Goal: Communication & Community: Answer question/provide support

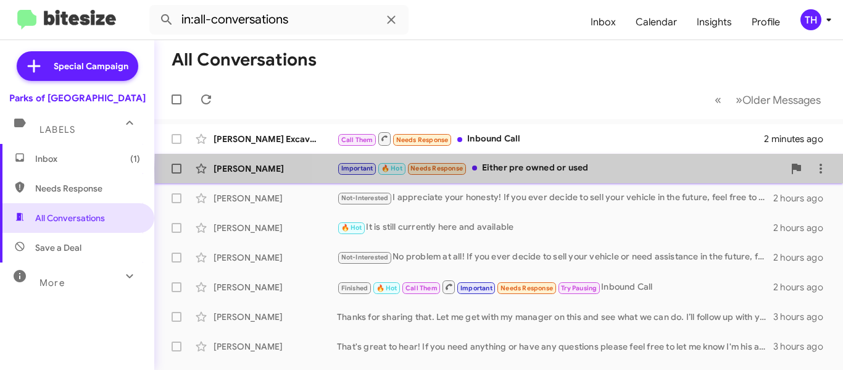
drag, startPoint x: 604, startPoint y: 168, endPoint x: 485, endPoint y: 171, distance: 118.6
click at [485, 171] on div "Important 🔥 Hot Needs Response Either pre owned or used" at bounding box center [560, 168] width 447 height 14
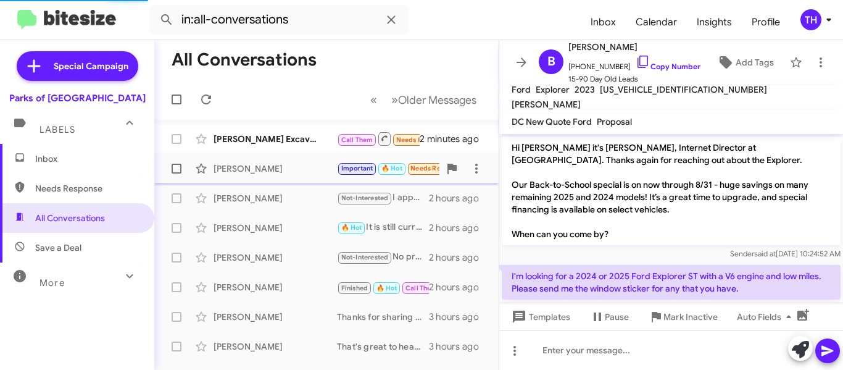
scroll to position [1184, 0]
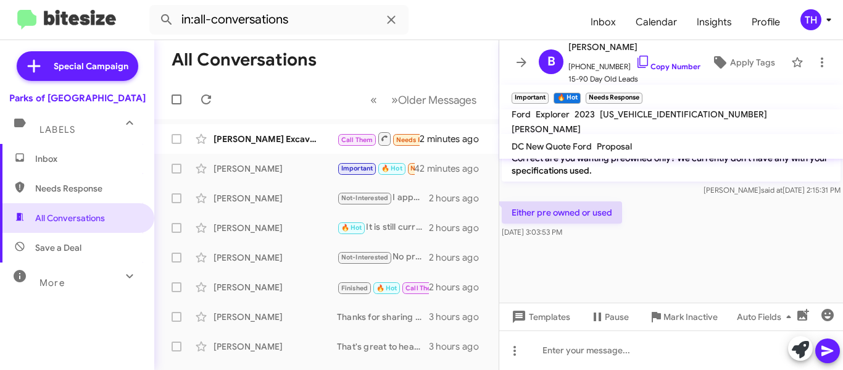
drag, startPoint x: 493, startPoint y: 169, endPoint x: 786, endPoint y: 137, distance: 295.0
click at [786, 137] on mat-toolbar "DC New Quote Ford Proposal" at bounding box center [672, 146] width 344 height 25
drag, startPoint x: 621, startPoint y: 235, endPoint x: 511, endPoint y: 235, distance: 109.9
click at [511, 224] on p "Either pre owned or used" at bounding box center [562, 212] width 120 height 22
copy p "Either pre owned or used"
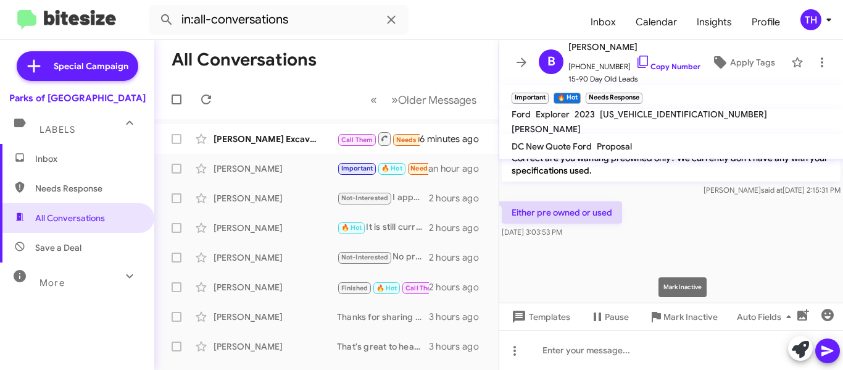
click at [687, 271] on mat-tooltip-component "Mark Inactive" at bounding box center [682, 287] width 65 height 37
click at [623, 356] on div at bounding box center [672, 350] width 344 height 40
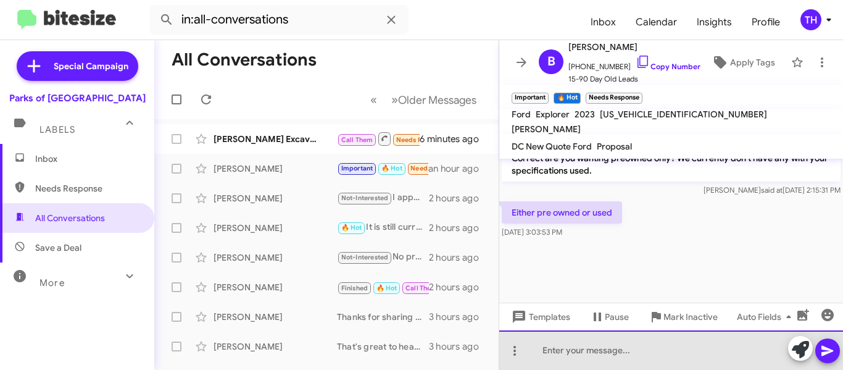
click at [608, 352] on div at bounding box center [672, 350] width 344 height 40
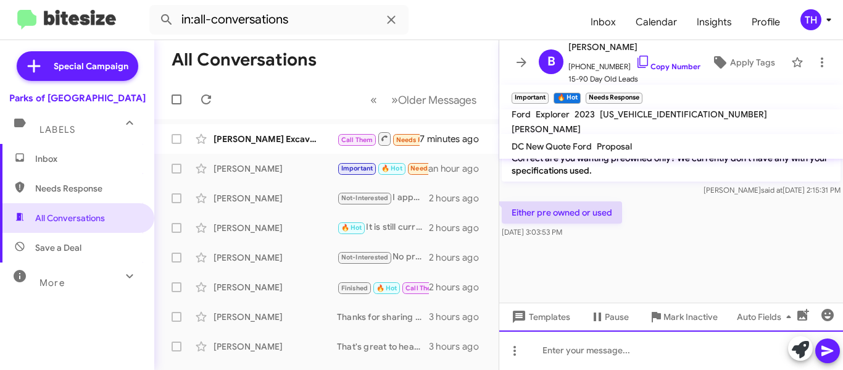
scroll to position [1208, 0]
click at [650, 343] on div at bounding box center [672, 350] width 344 height 40
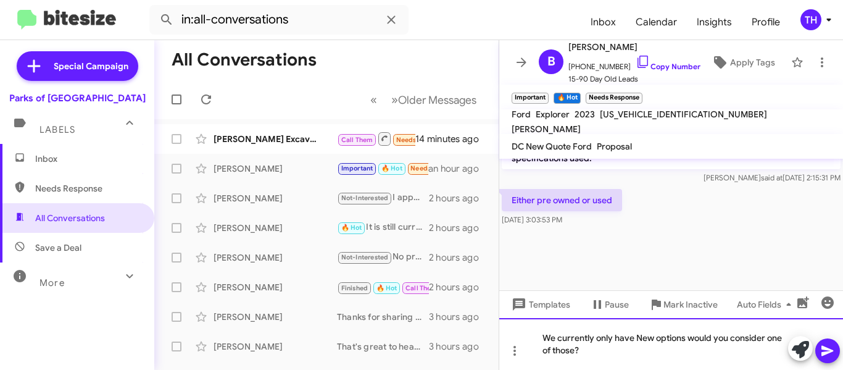
click at [653, 357] on div "We currently only have New options would you consider one of those?" at bounding box center [672, 344] width 344 height 52
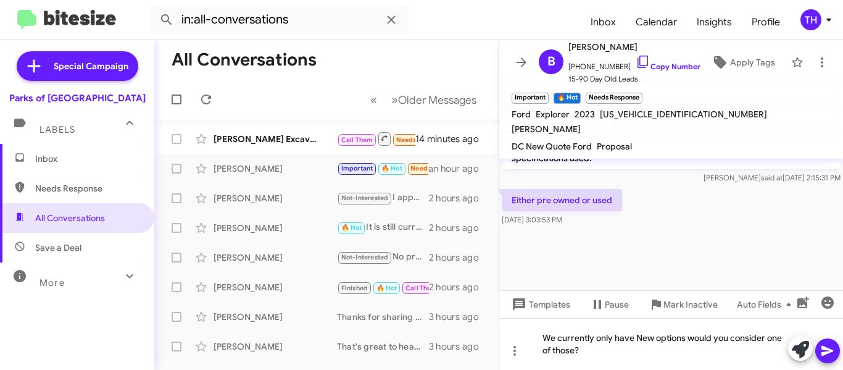
click at [825, 354] on icon at bounding box center [828, 351] width 12 height 10
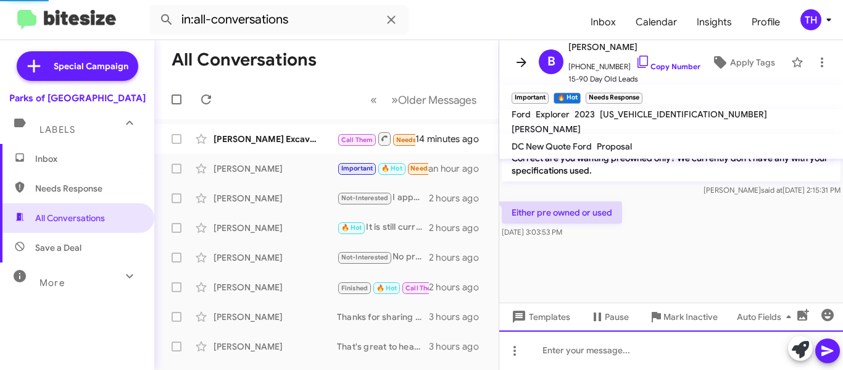
scroll to position [0, 0]
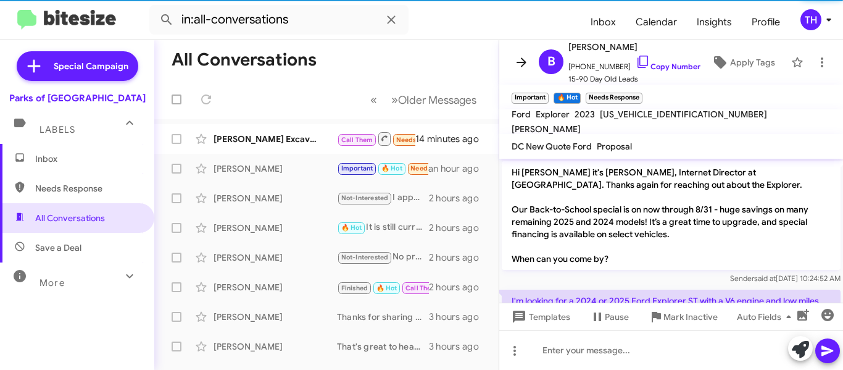
click at [511, 64] on span at bounding box center [521, 62] width 25 height 15
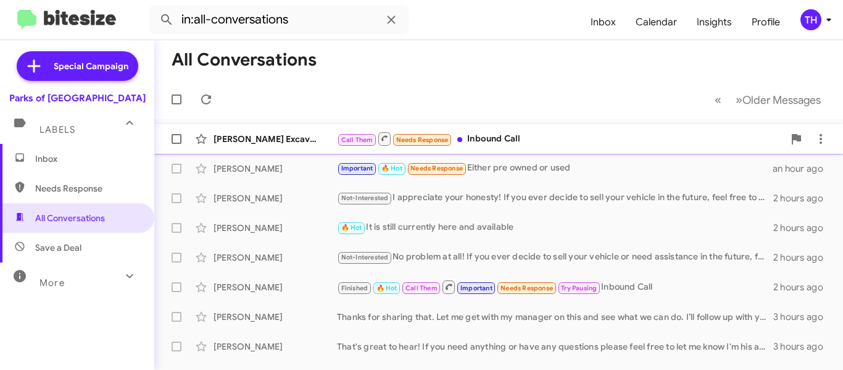
click at [570, 138] on div "Call Them Needs Response Inbound Call" at bounding box center [560, 138] width 447 height 15
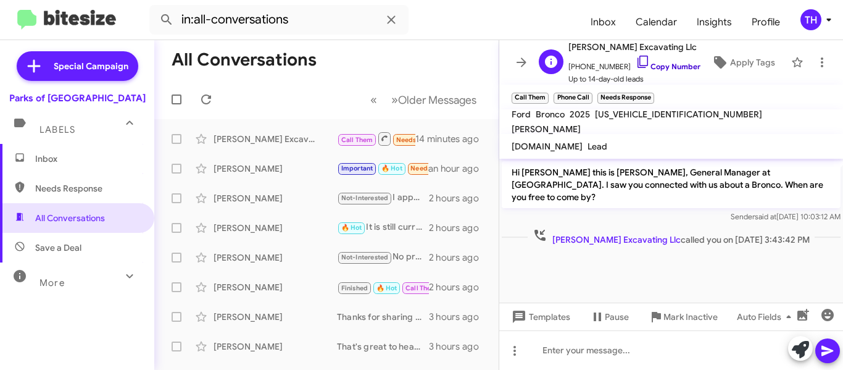
click at [640, 56] on icon at bounding box center [643, 62] width 10 height 12
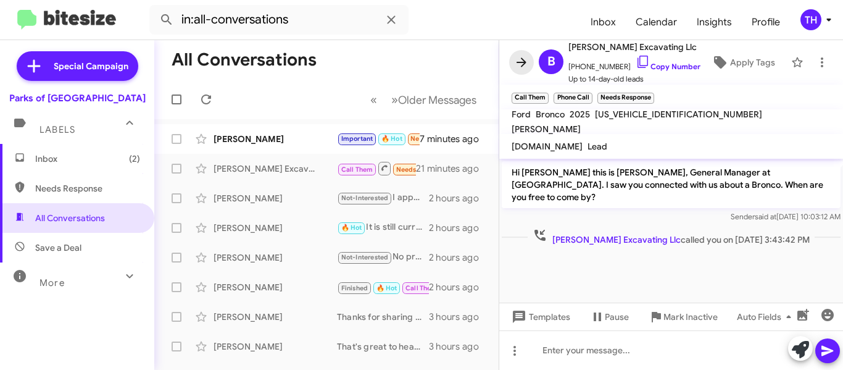
click at [520, 63] on icon at bounding box center [521, 62] width 15 height 15
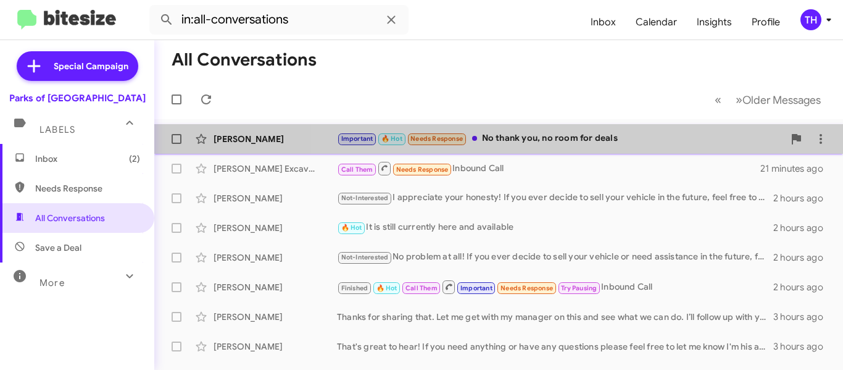
click at [666, 146] on div "[PERSON_NAME] Important 🔥 Hot Needs Response No thank you, no room for deals 7 …" at bounding box center [498, 139] width 669 height 25
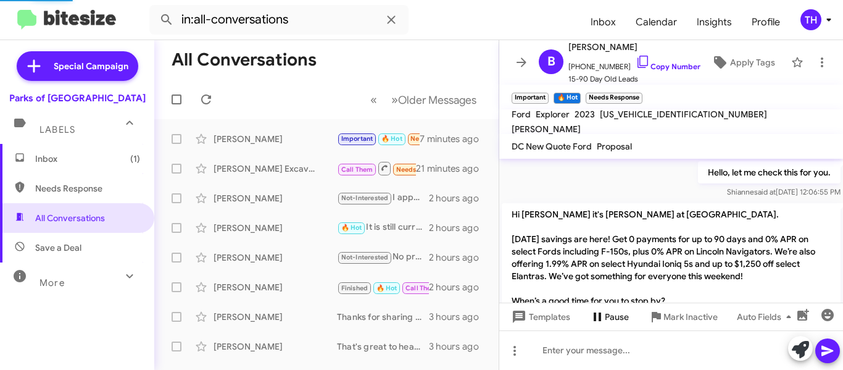
scroll to position [1085, 0]
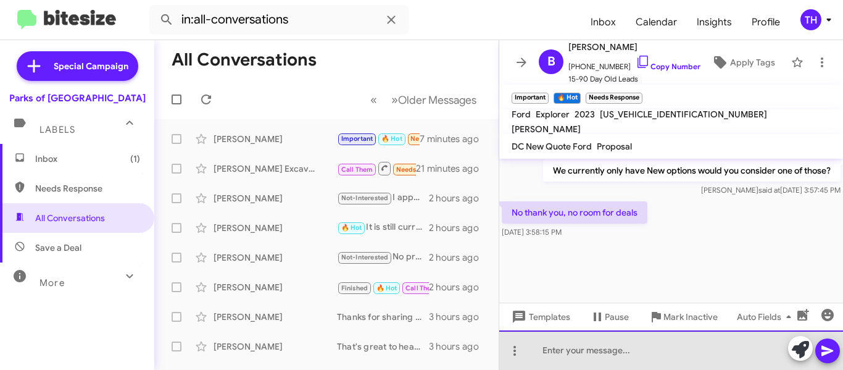
click at [585, 352] on div at bounding box center [672, 350] width 344 height 40
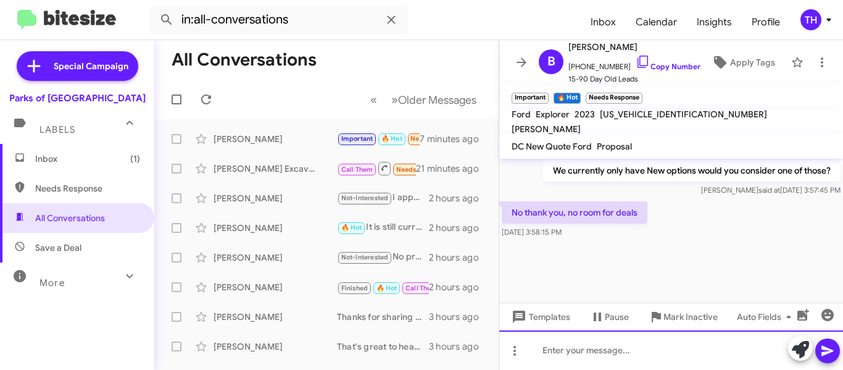
click at [561, 345] on div at bounding box center [672, 350] width 344 height 40
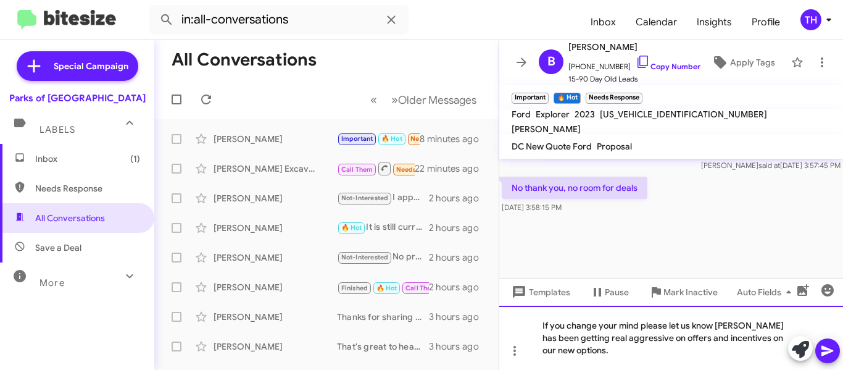
click at [647, 350] on div "If you change your mind please let us know [PERSON_NAME] has been getting real …" at bounding box center [672, 338] width 344 height 64
click at [672, 356] on div "If you change your mind please let us know [PERSON_NAME] has been getting real …" at bounding box center [672, 338] width 344 height 64
click at [819, 350] on button at bounding box center [828, 350] width 25 height 25
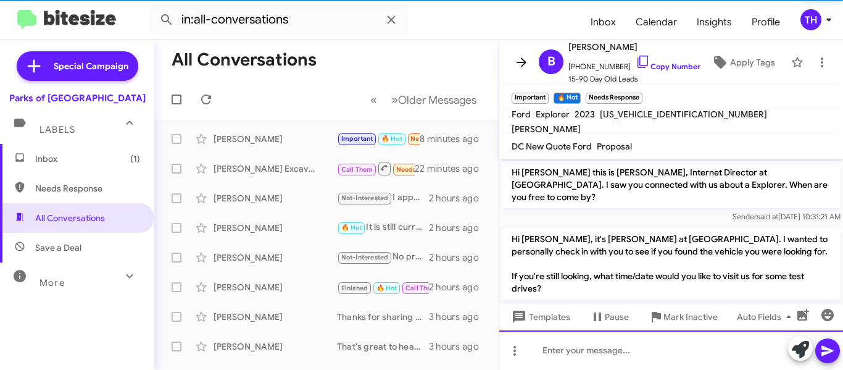
scroll to position [62, 0]
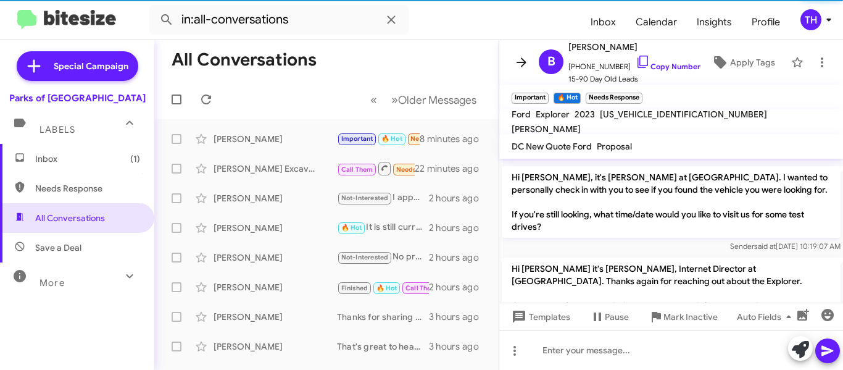
click at [519, 62] on icon at bounding box center [522, 61] width 10 height 9
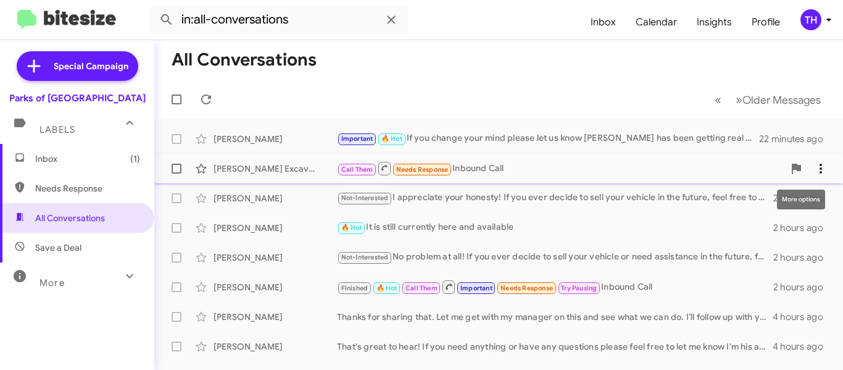
click at [818, 174] on icon at bounding box center [821, 168] width 15 height 15
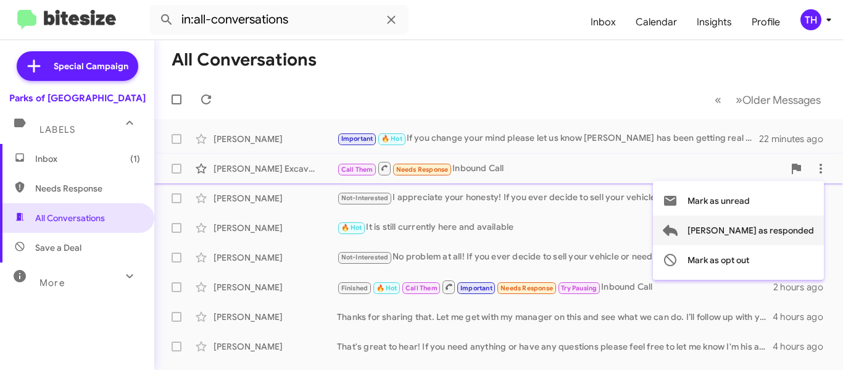
click at [763, 229] on span "Mark as responded" at bounding box center [751, 231] width 127 height 30
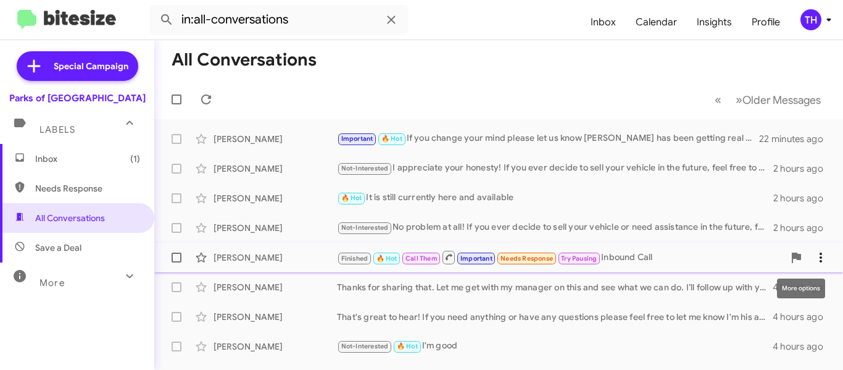
click at [821, 257] on span at bounding box center [821, 257] width 25 height 15
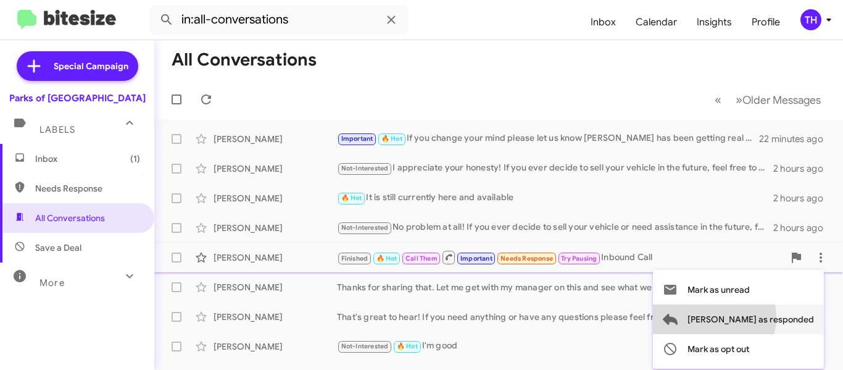
click at [760, 317] on span "Mark as responded" at bounding box center [751, 319] width 127 height 30
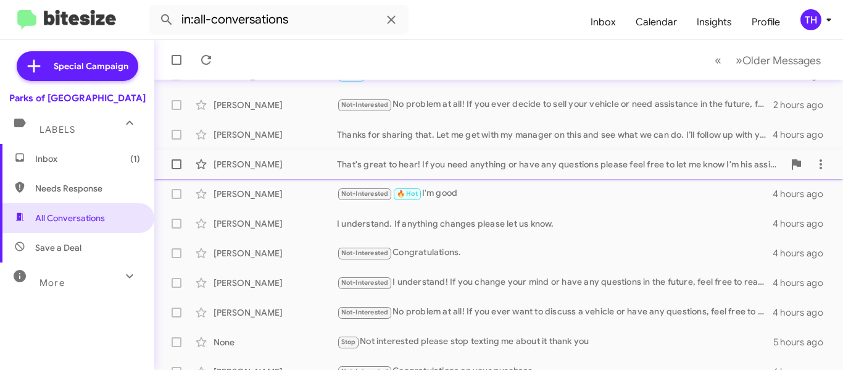
scroll to position [123, 0]
